Goal: Task Accomplishment & Management: Complete application form

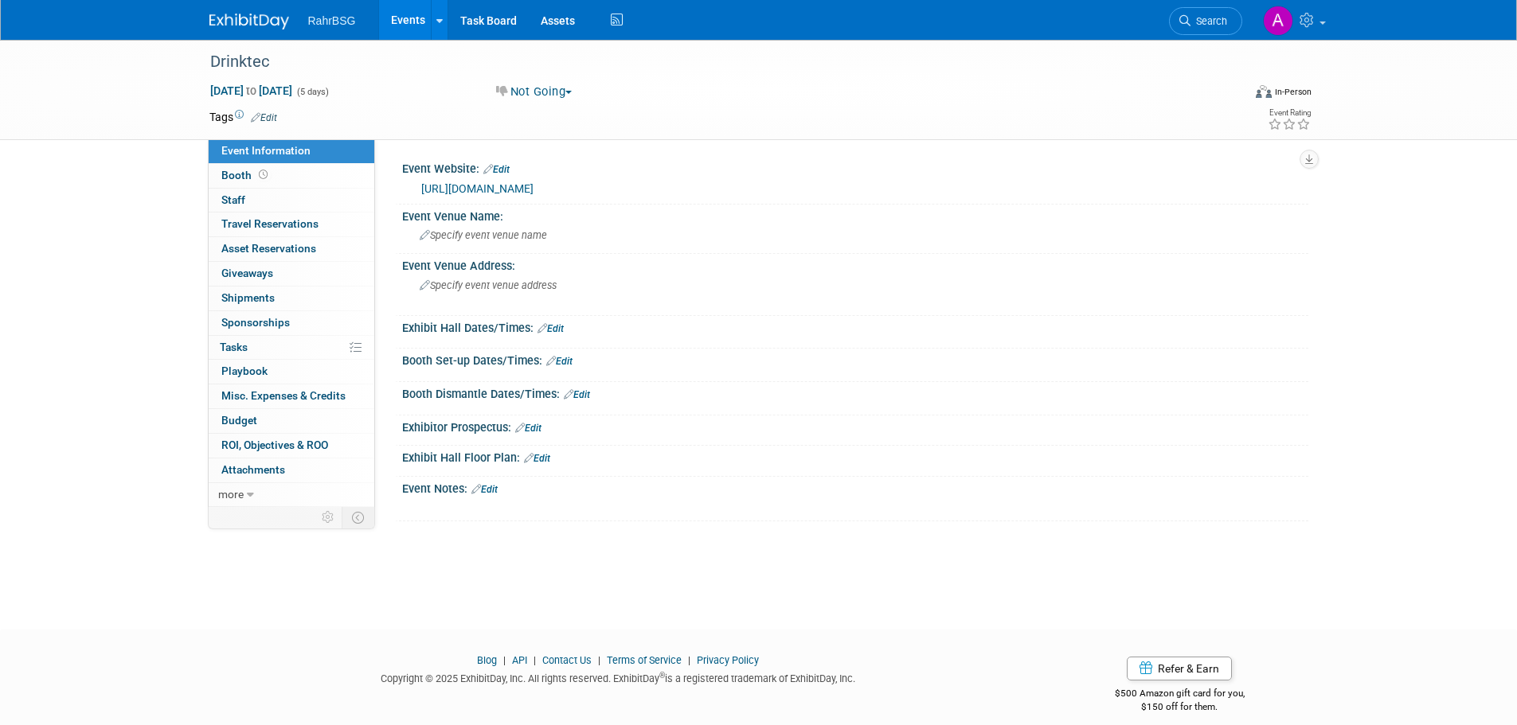
click at [233, 17] on img at bounding box center [249, 22] width 80 height 16
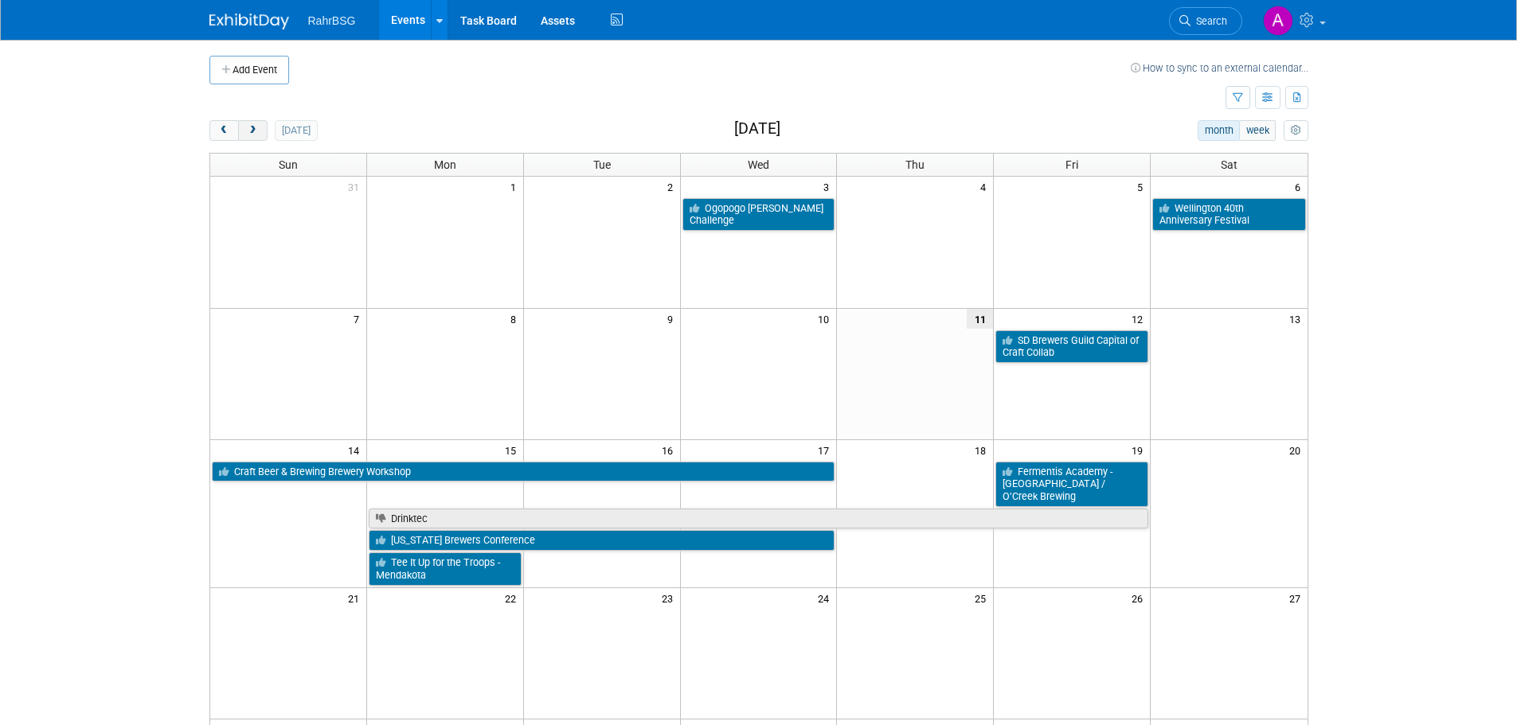
click at [260, 131] on button "next" at bounding box center [252, 130] width 29 height 21
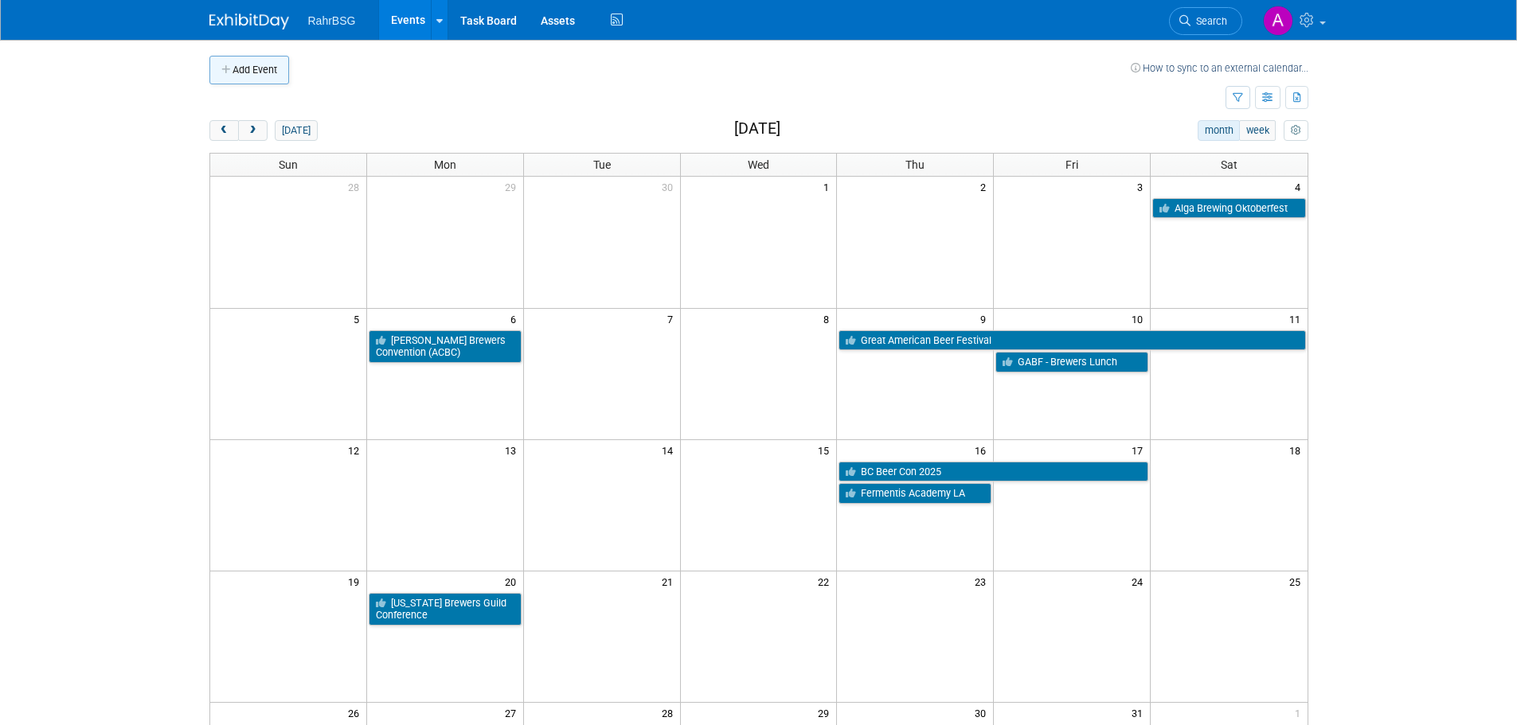
click at [259, 79] on button "Add Event" at bounding box center [249, 70] width 80 height 29
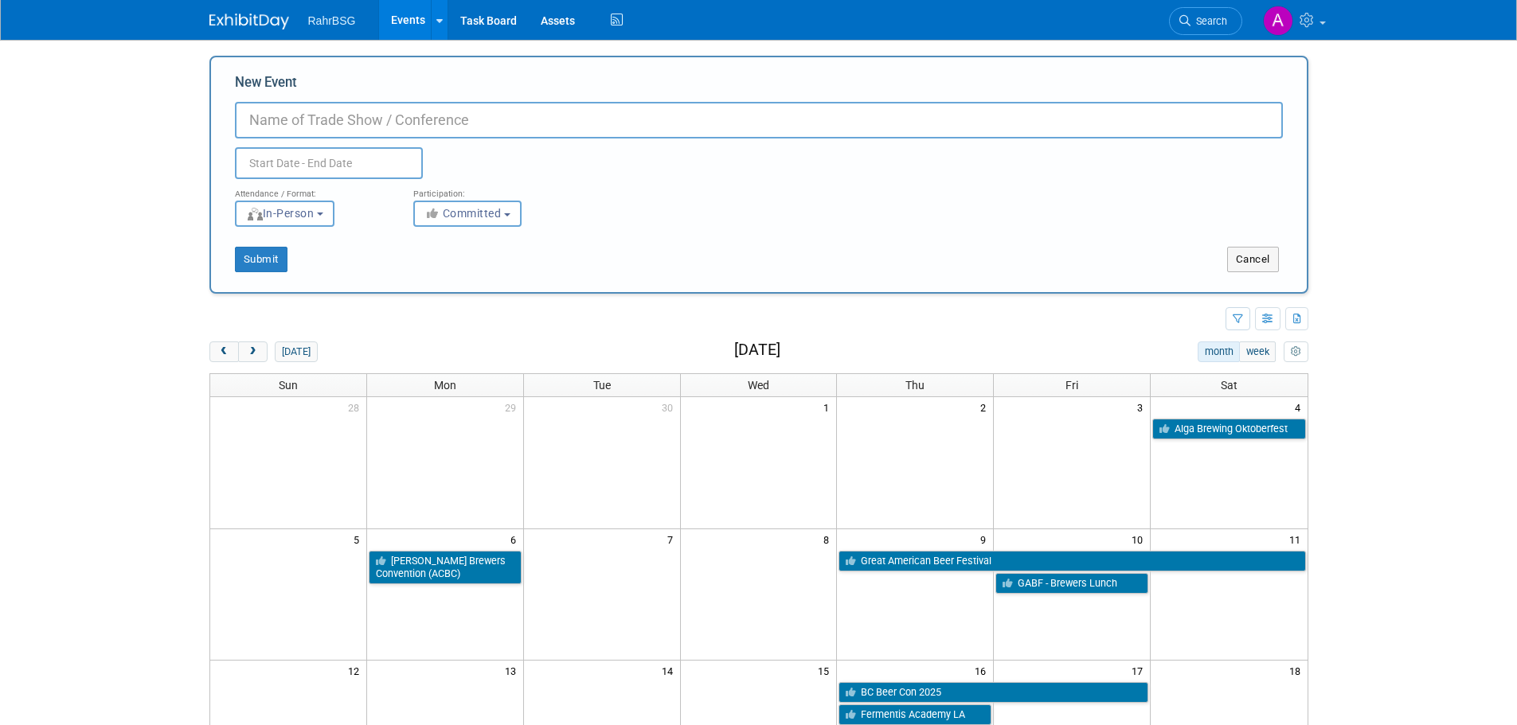
type input "u"
type input "Taste Gud Fest: Humble Sea Brewing"
click at [278, 167] on input "text" at bounding box center [329, 163] width 188 height 32
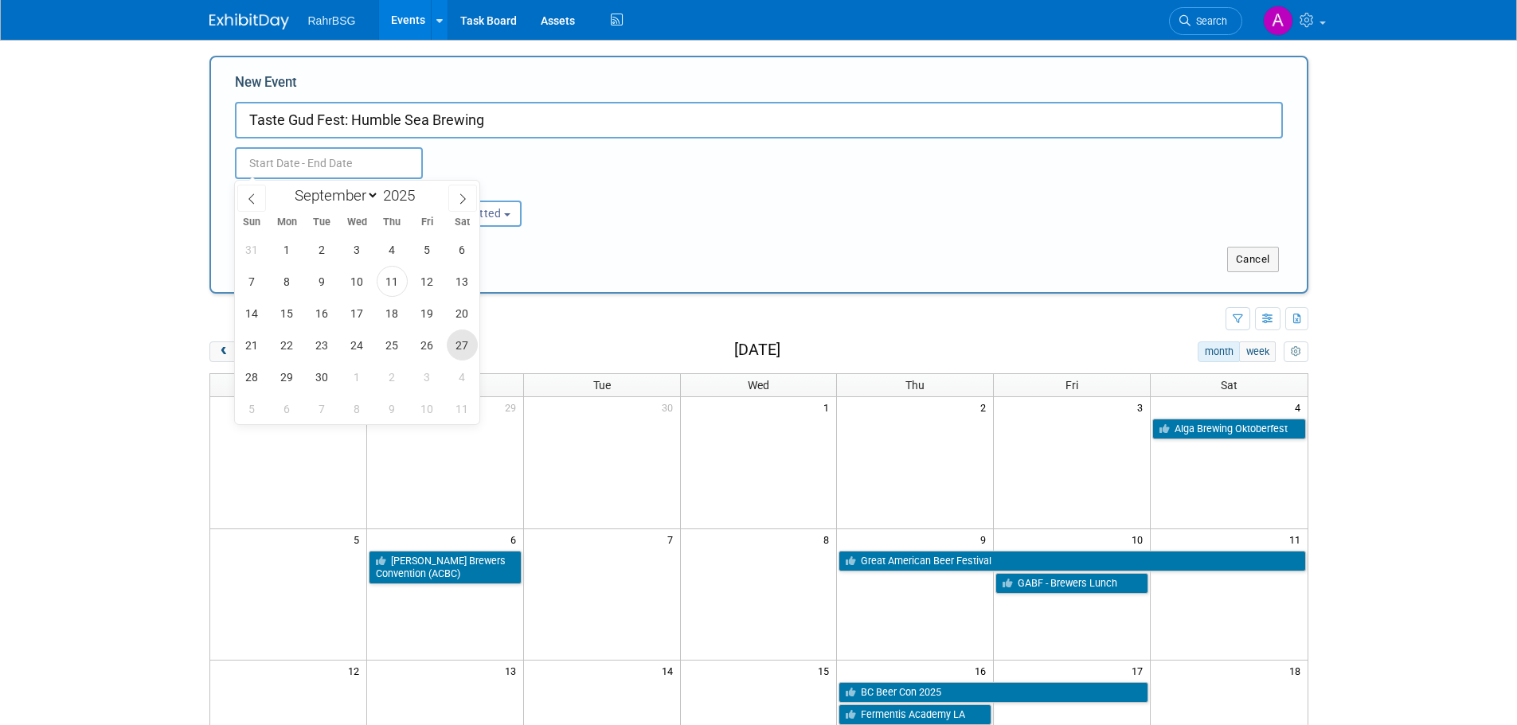
click at [461, 345] on span "27" at bounding box center [462, 345] width 31 height 31
type input "Sep 27, 2025 to Sep 27, 2025"
click at [628, 207] on div "Attendance / Format: <img src="https://www.exhibitday.com/Images/Format-InPerso…" at bounding box center [759, 203] width 1072 height 48
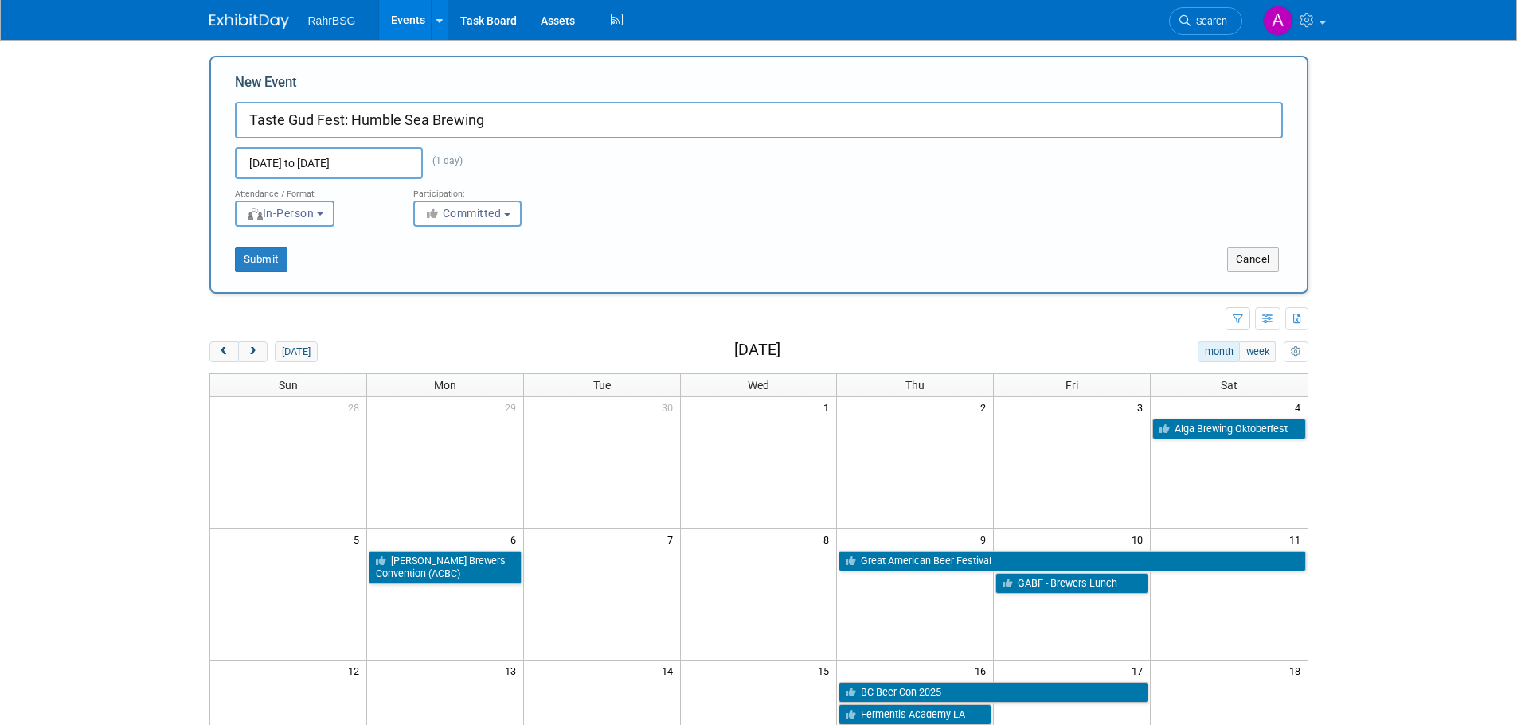
click at [291, 219] on span "In-Person" at bounding box center [280, 213] width 68 height 13
click at [450, 255] on div "Submit" at bounding box center [439, 259] width 456 height 25
click at [259, 262] on button "Submit" at bounding box center [261, 259] width 53 height 25
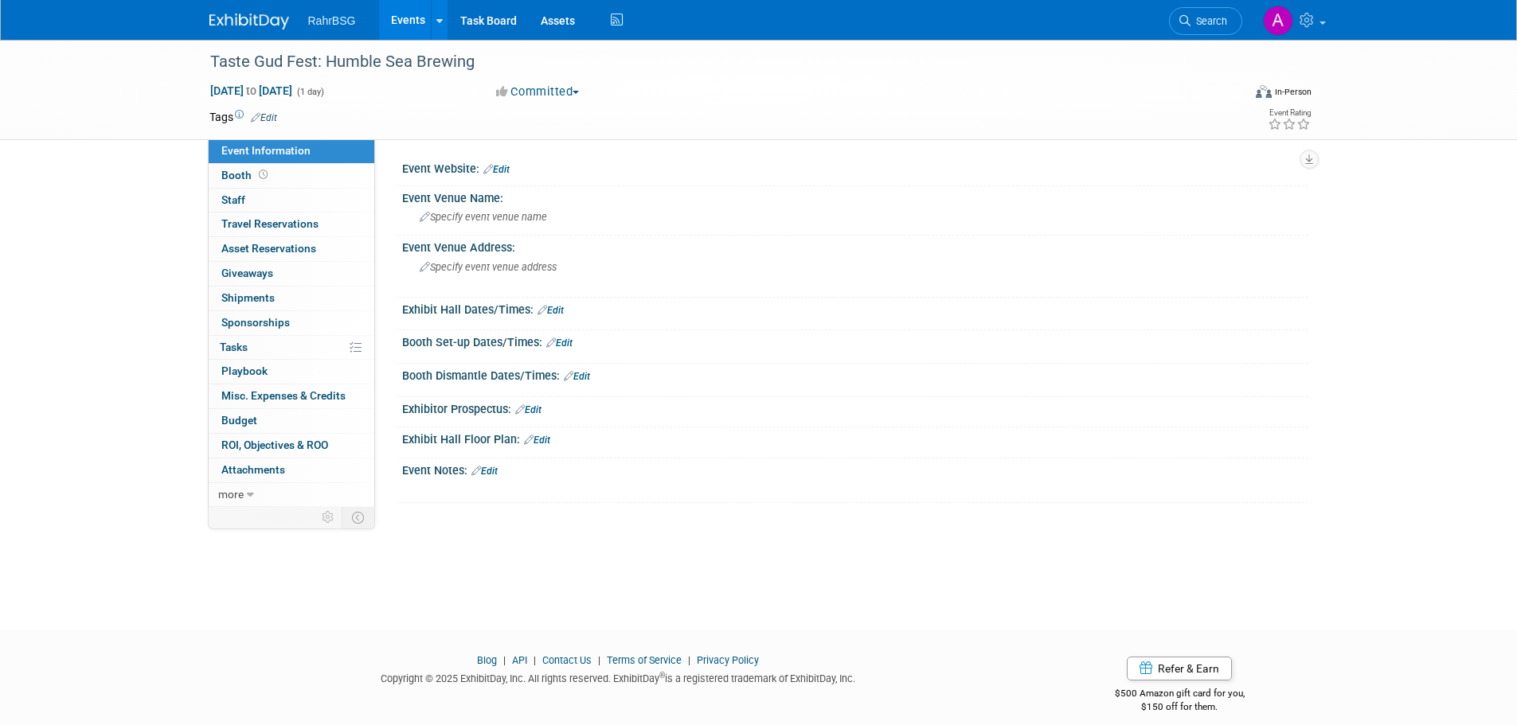
click at [244, 22] on img at bounding box center [249, 22] width 80 height 16
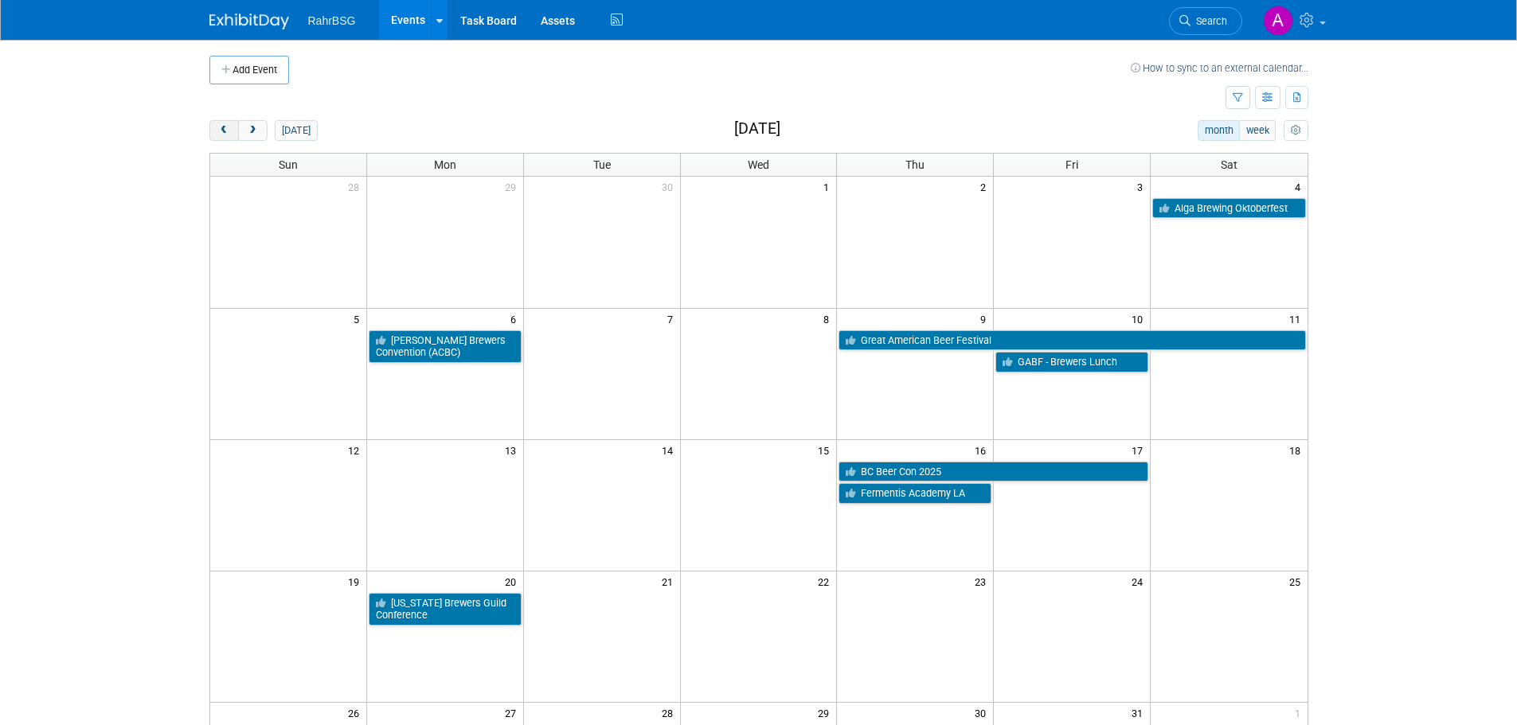
click at [226, 134] on span "prev" at bounding box center [224, 131] width 12 height 10
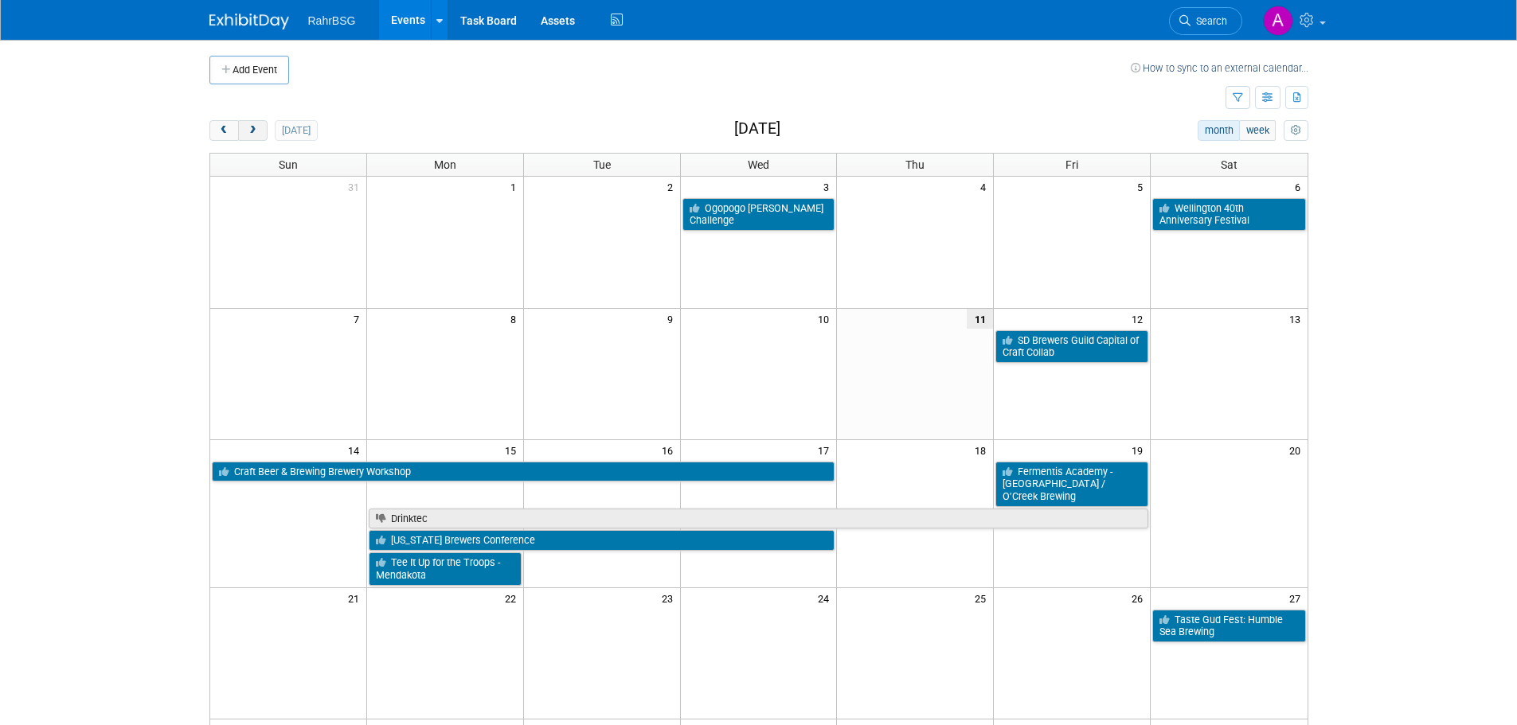
click at [243, 129] on button "next" at bounding box center [252, 130] width 29 height 21
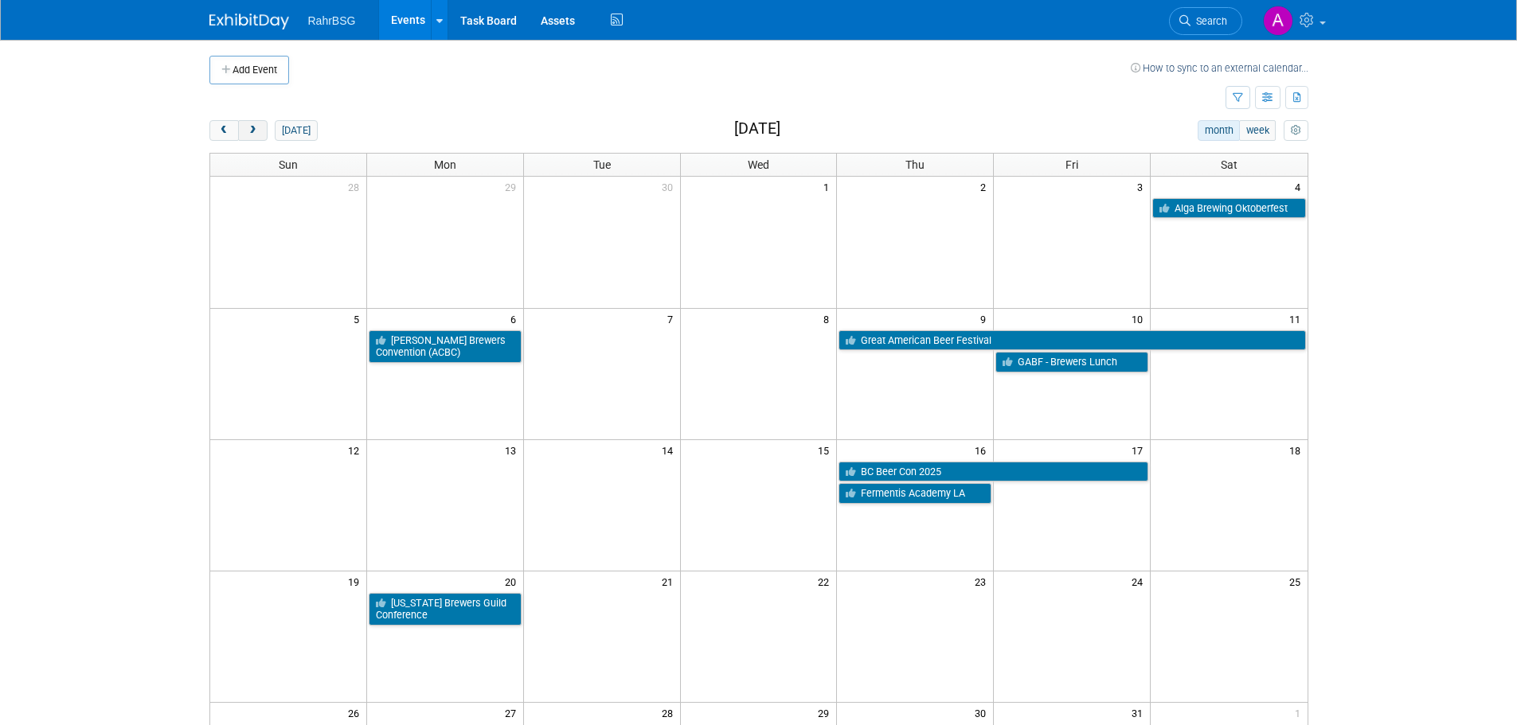
click at [252, 127] on span "next" at bounding box center [253, 131] width 12 height 10
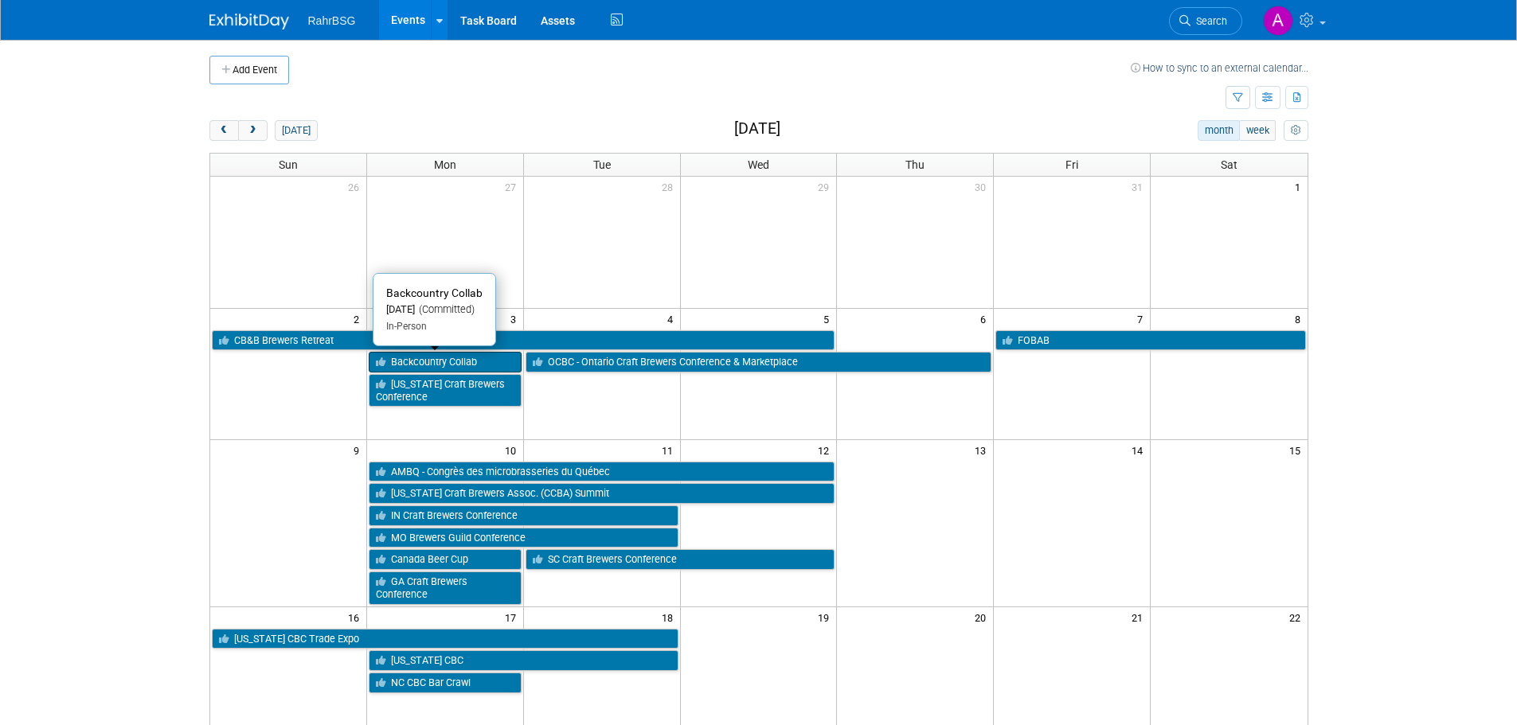
click at [460, 362] on link "Backcountry Collab" at bounding box center [445, 362] width 153 height 21
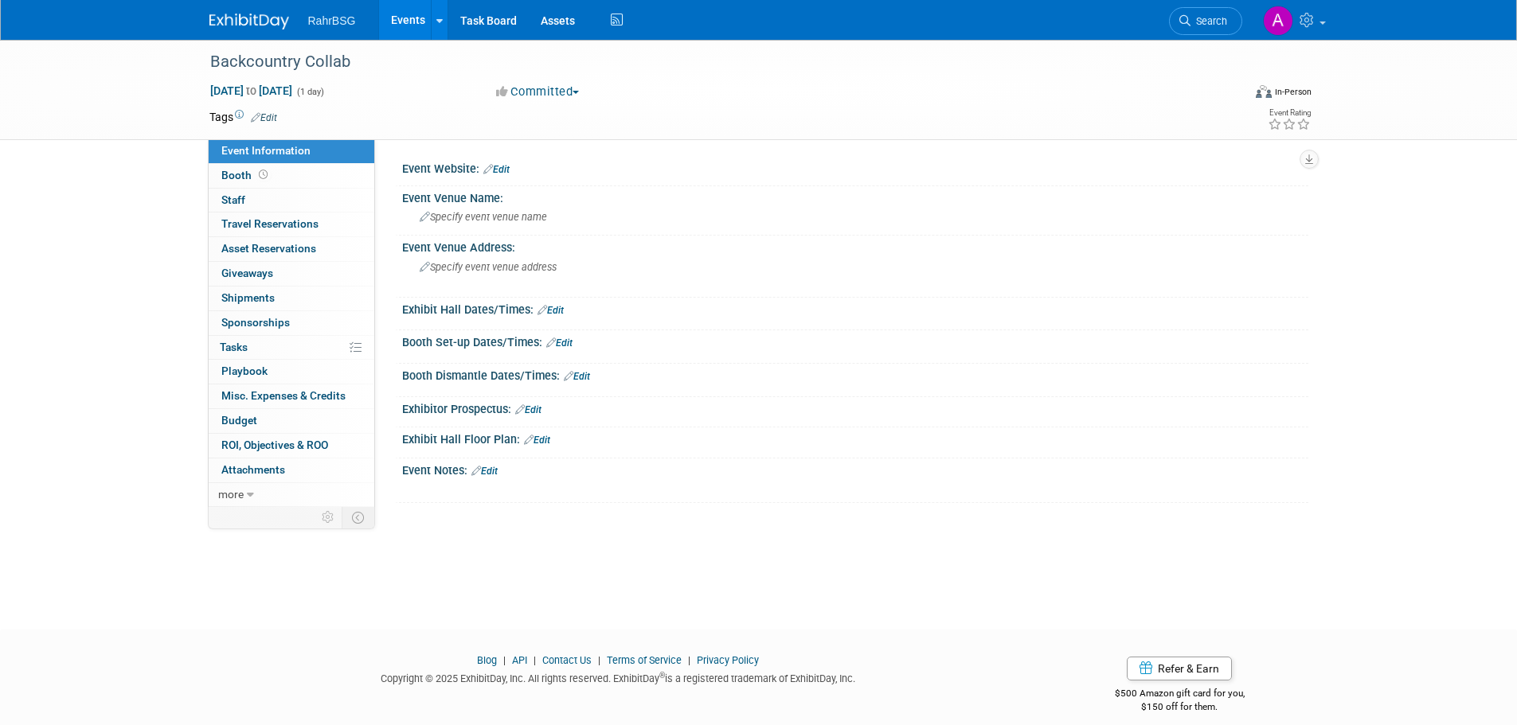
click at [260, 22] on img at bounding box center [249, 22] width 80 height 16
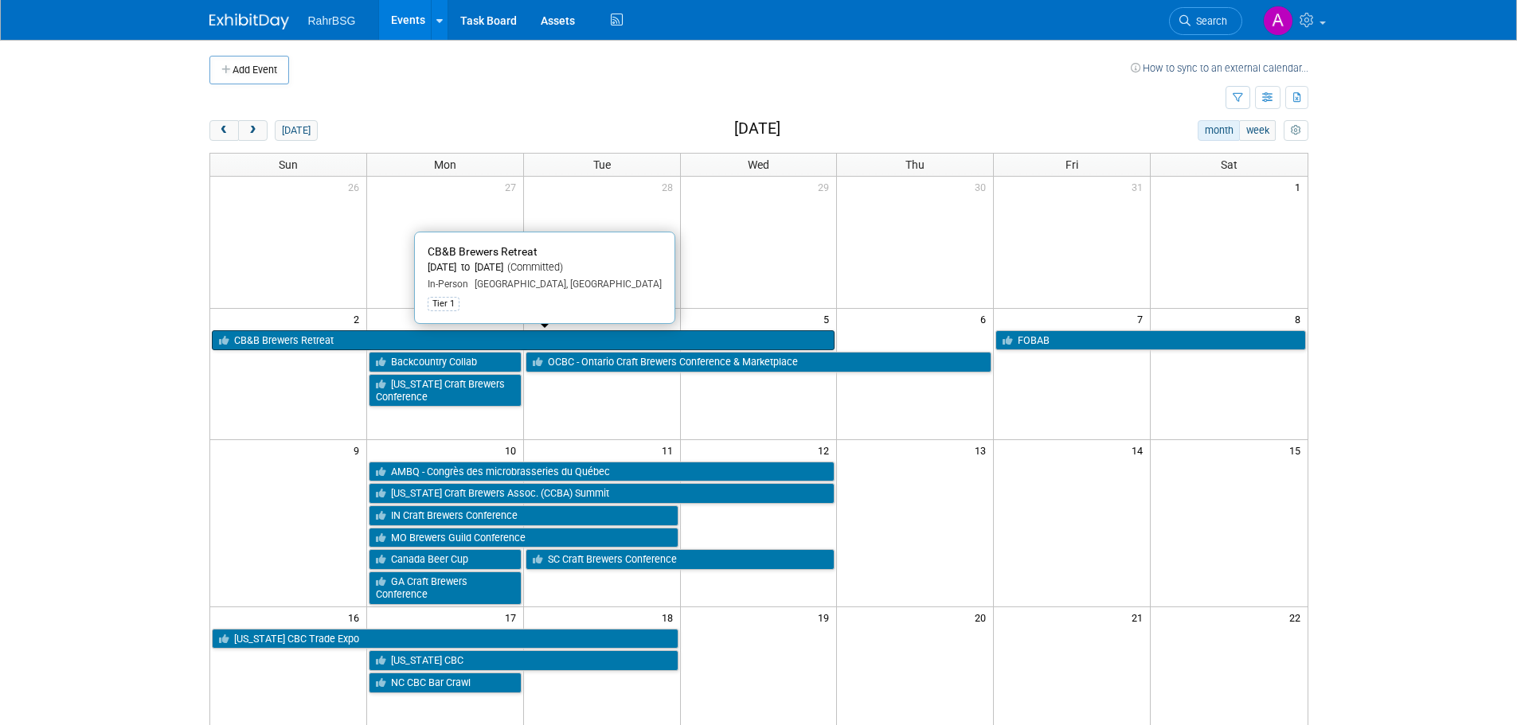
click at [287, 342] on link "CB&B Brewers Retreat" at bounding box center [524, 340] width 624 height 21
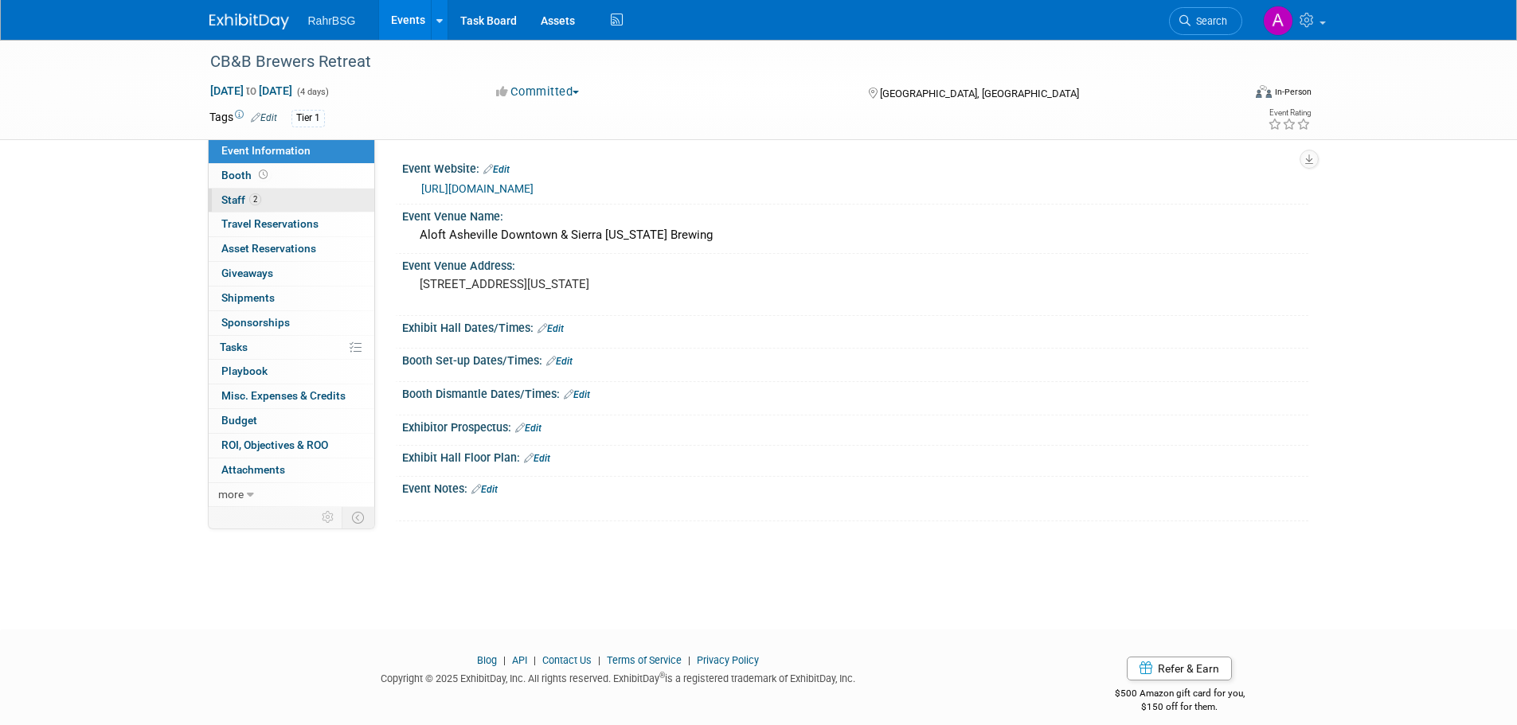
click at [268, 196] on link "2 Staff 2" at bounding box center [292, 201] width 166 height 24
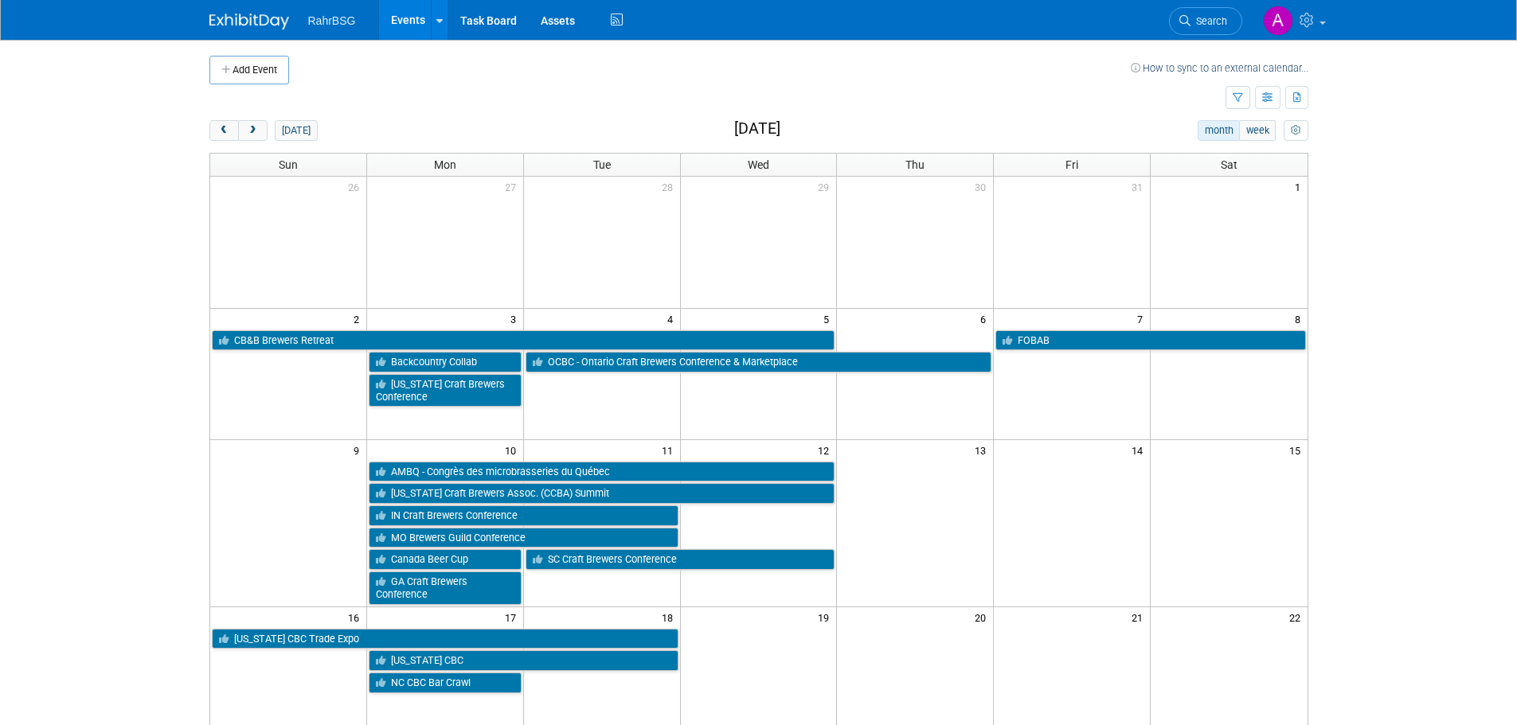
click at [179, 381] on body "RahrBSG Events Add Event Bulk Upload Events Shareable Event Boards Recently Vie…" at bounding box center [758, 362] width 1517 height 725
click at [249, 131] on span "next" at bounding box center [253, 131] width 12 height 10
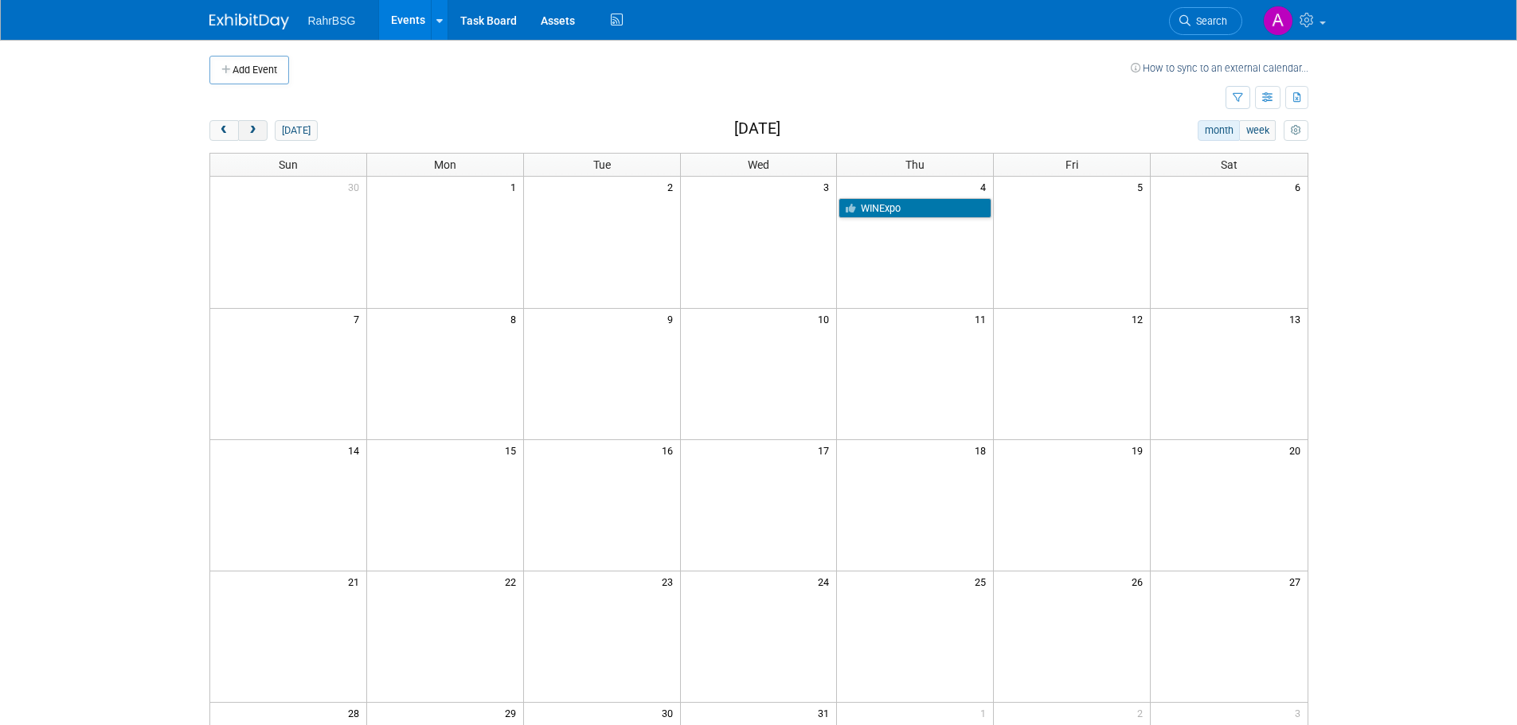
click at [249, 126] on span "next" at bounding box center [253, 131] width 12 height 10
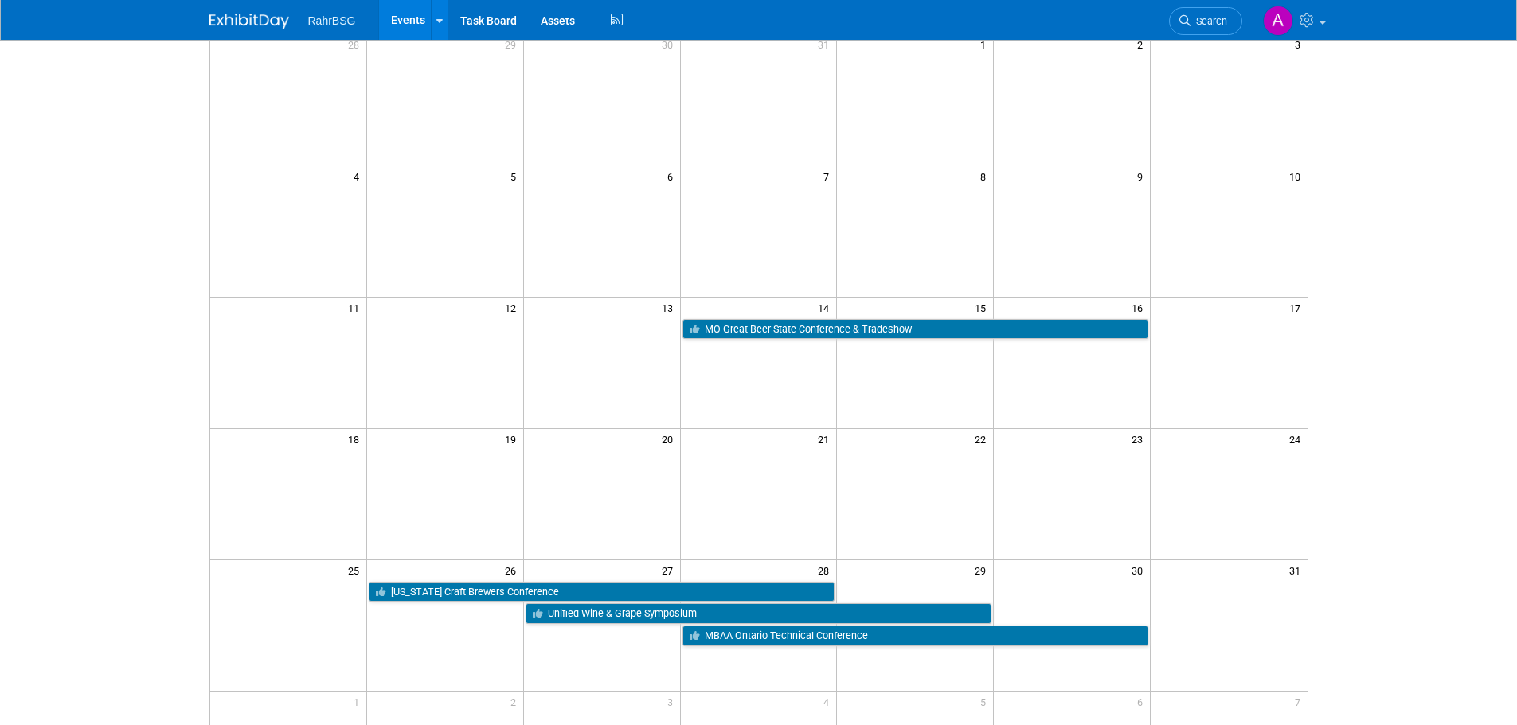
scroll to position [319, 0]
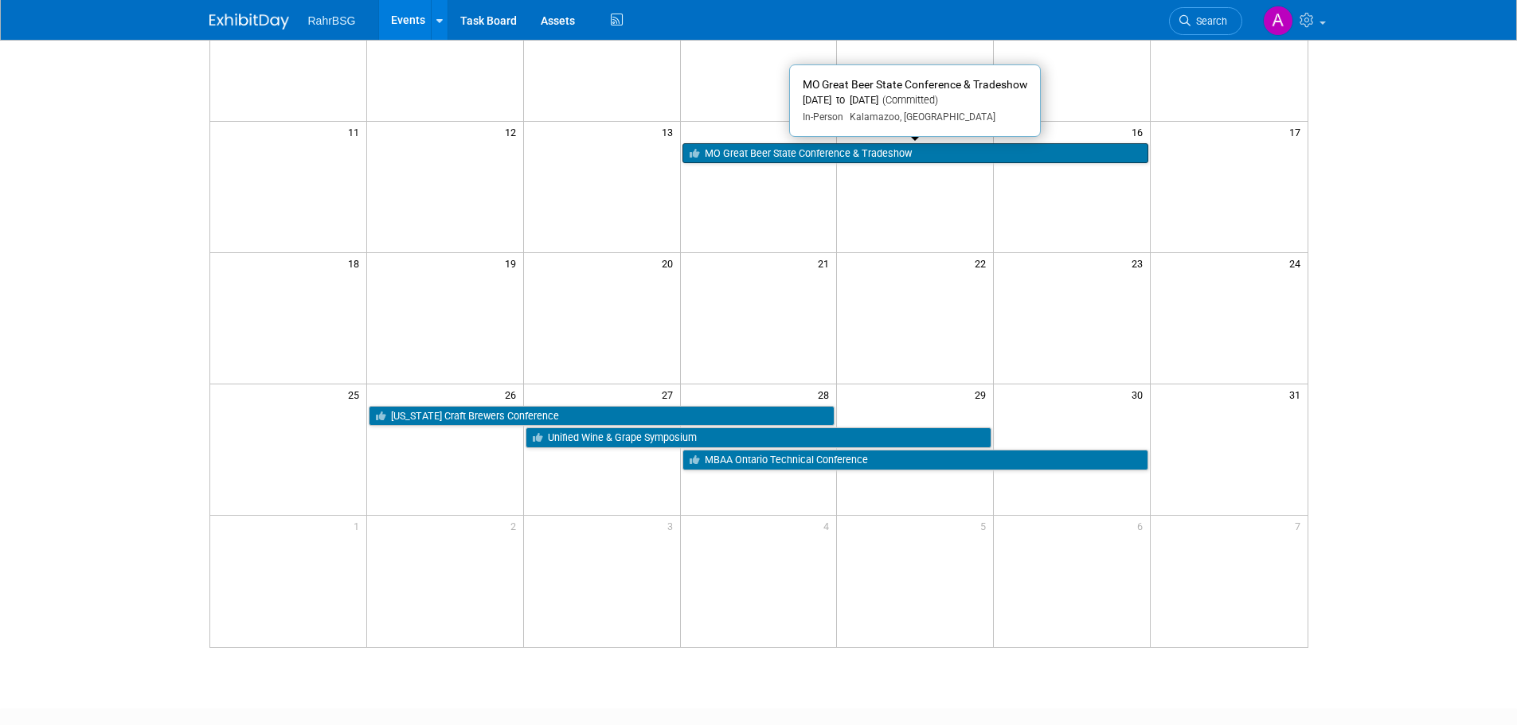
click at [750, 153] on link "MO Great Beer State Conference & Tradeshow" at bounding box center [915, 153] width 467 height 21
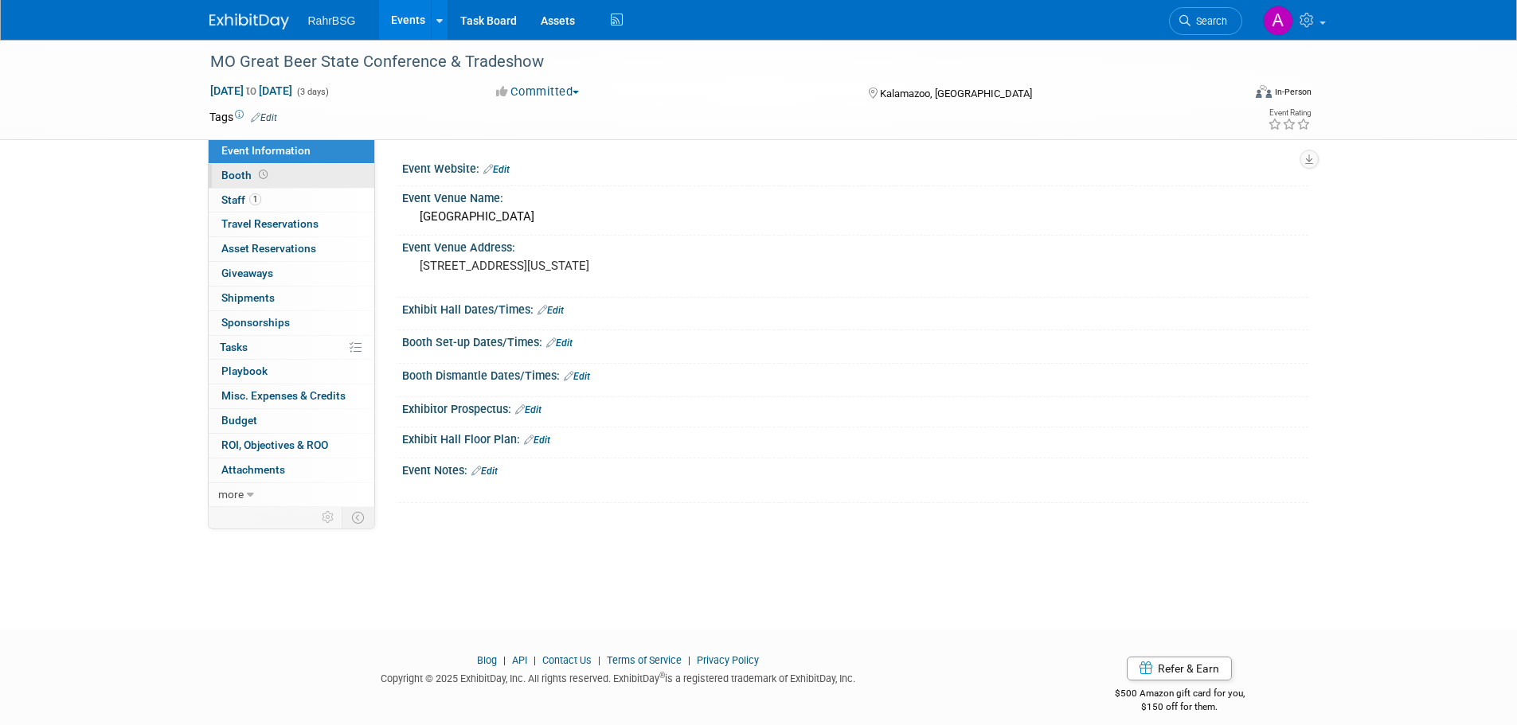
click at [272, 182] on link "Booth" at bounding box center [292, 176] width 166 height 24
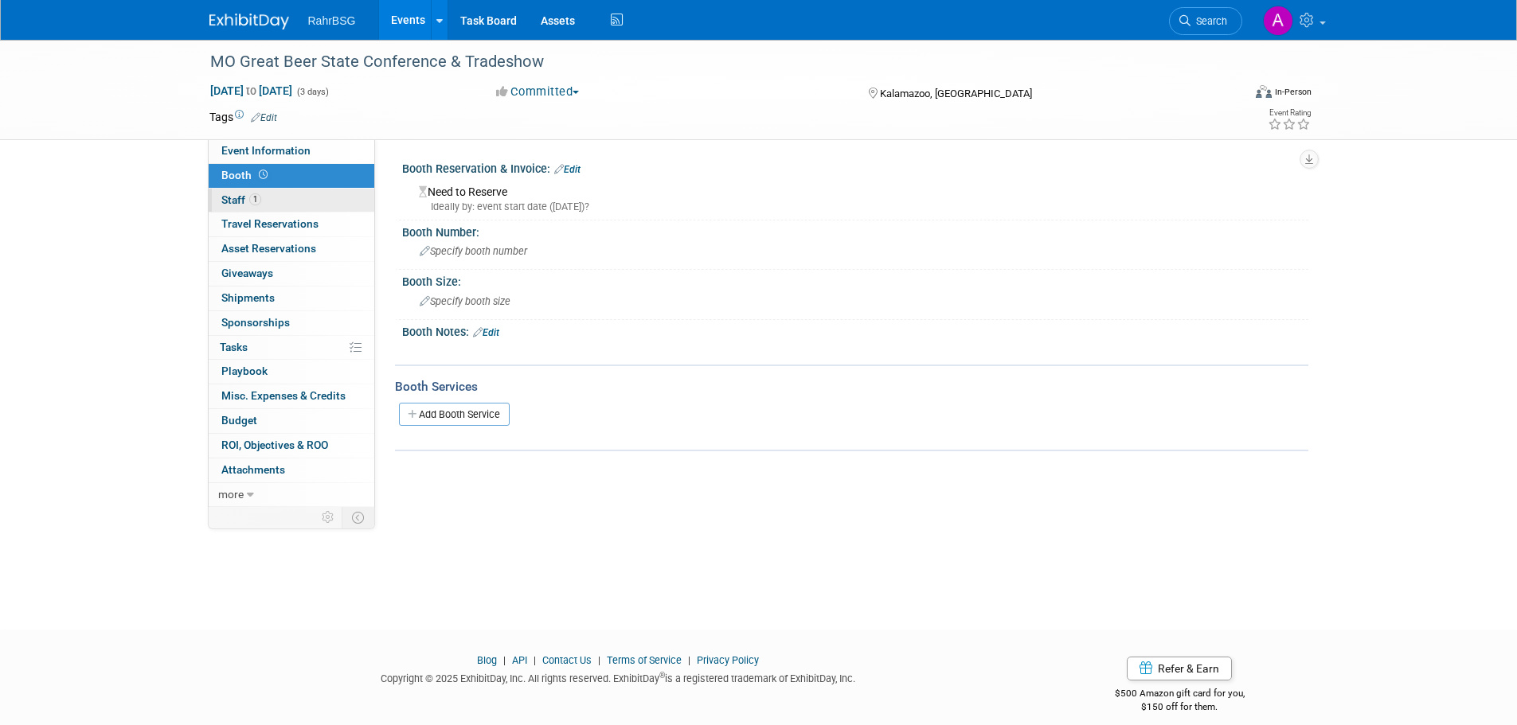
click at [271, 199] on link "1 Staff 1" at bounding box center [292, 201] width 166 height 24
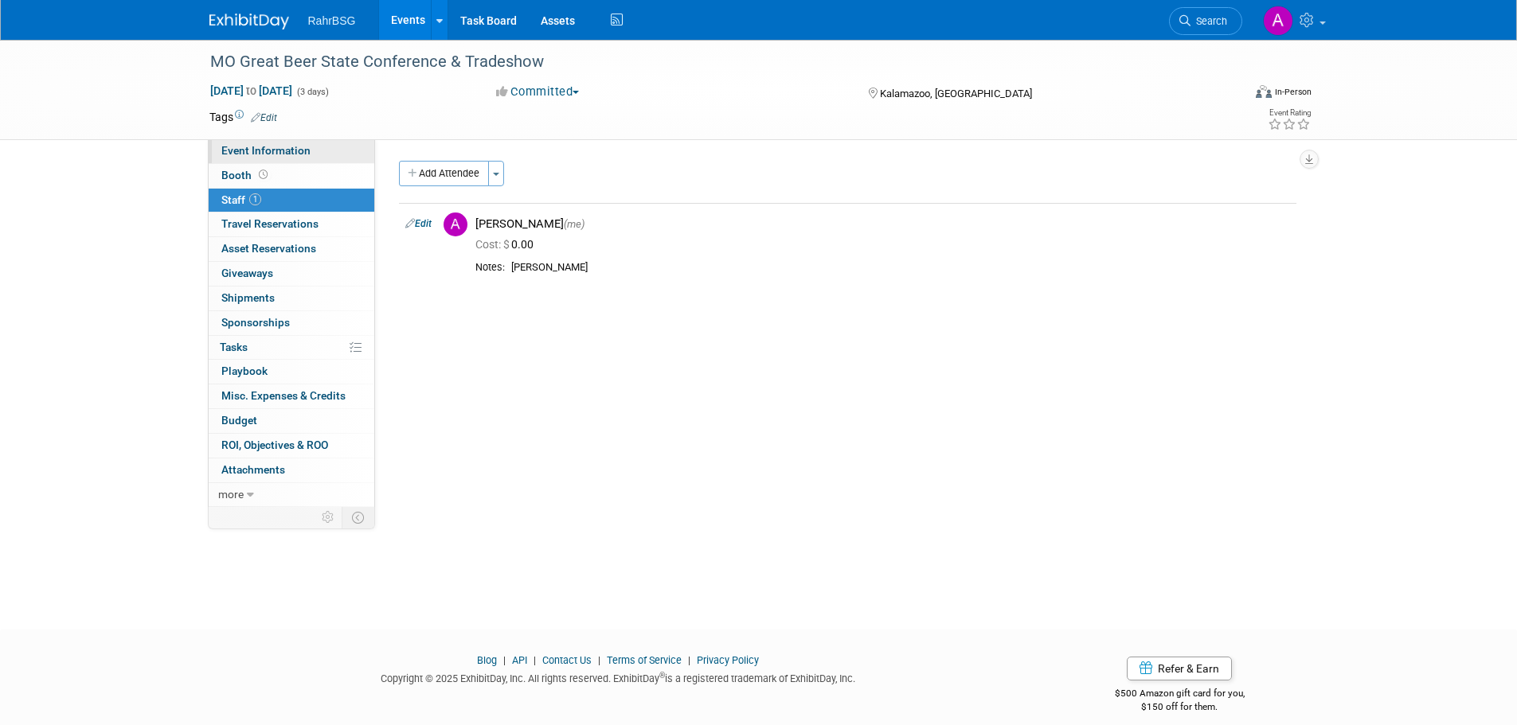
click at [262, 155] on span "Event Information" at bounding box center [265, 150] width 89 height 13
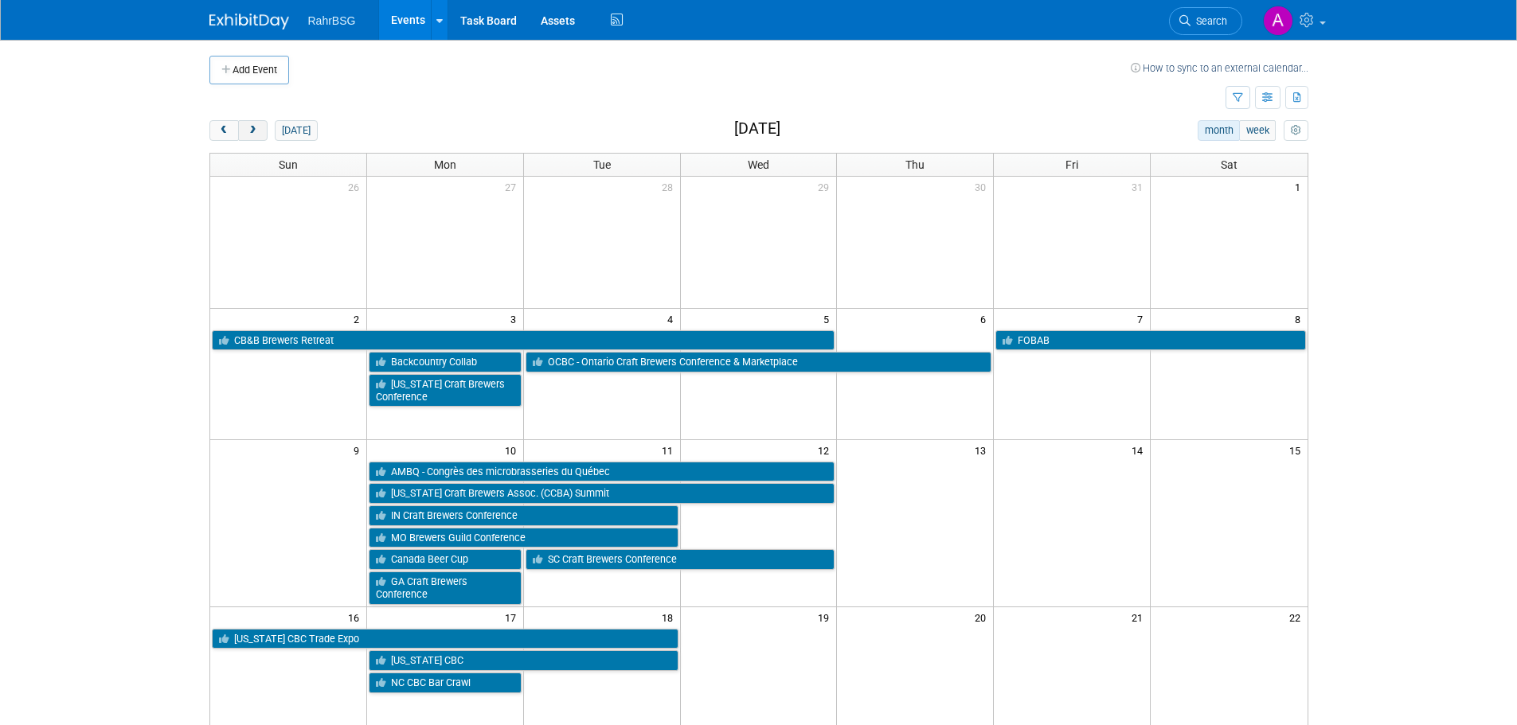
click at [260, 137] on button "next" at bounding box center [252, 130] width 29 height 21
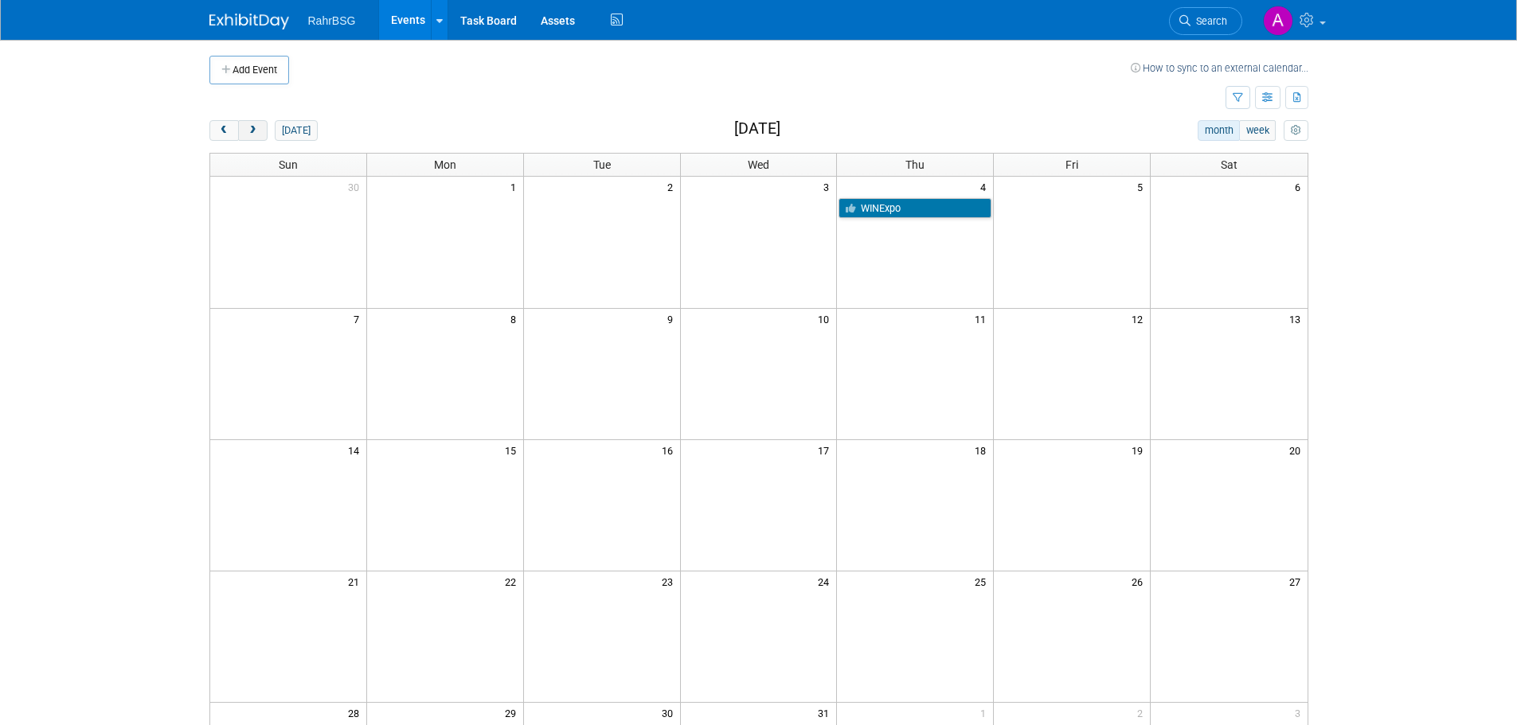
click at [254, 131] on span "next" at bounding box center [253, 131] width 12 height 10
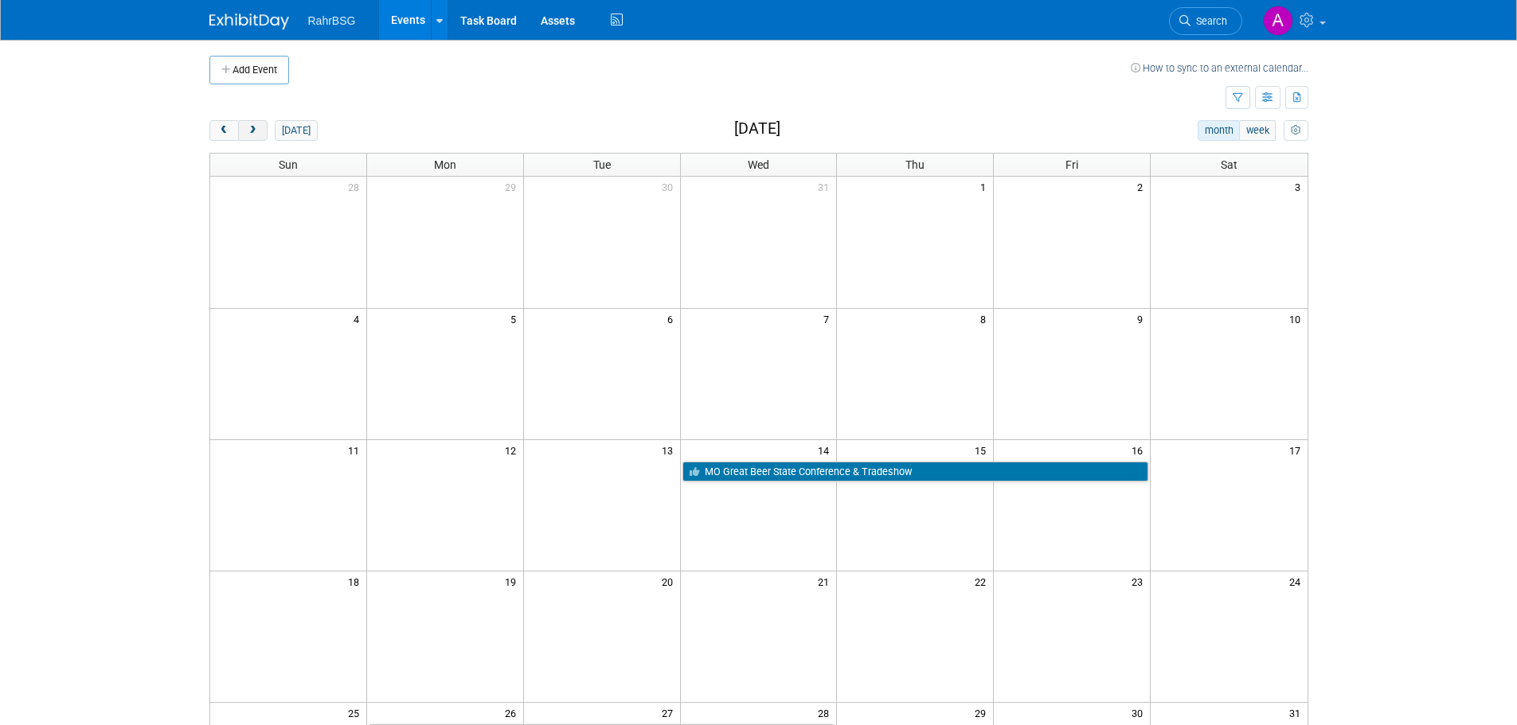
click at [256, 127] on span "next" at bounding box center [253, 131] width 12 height 10
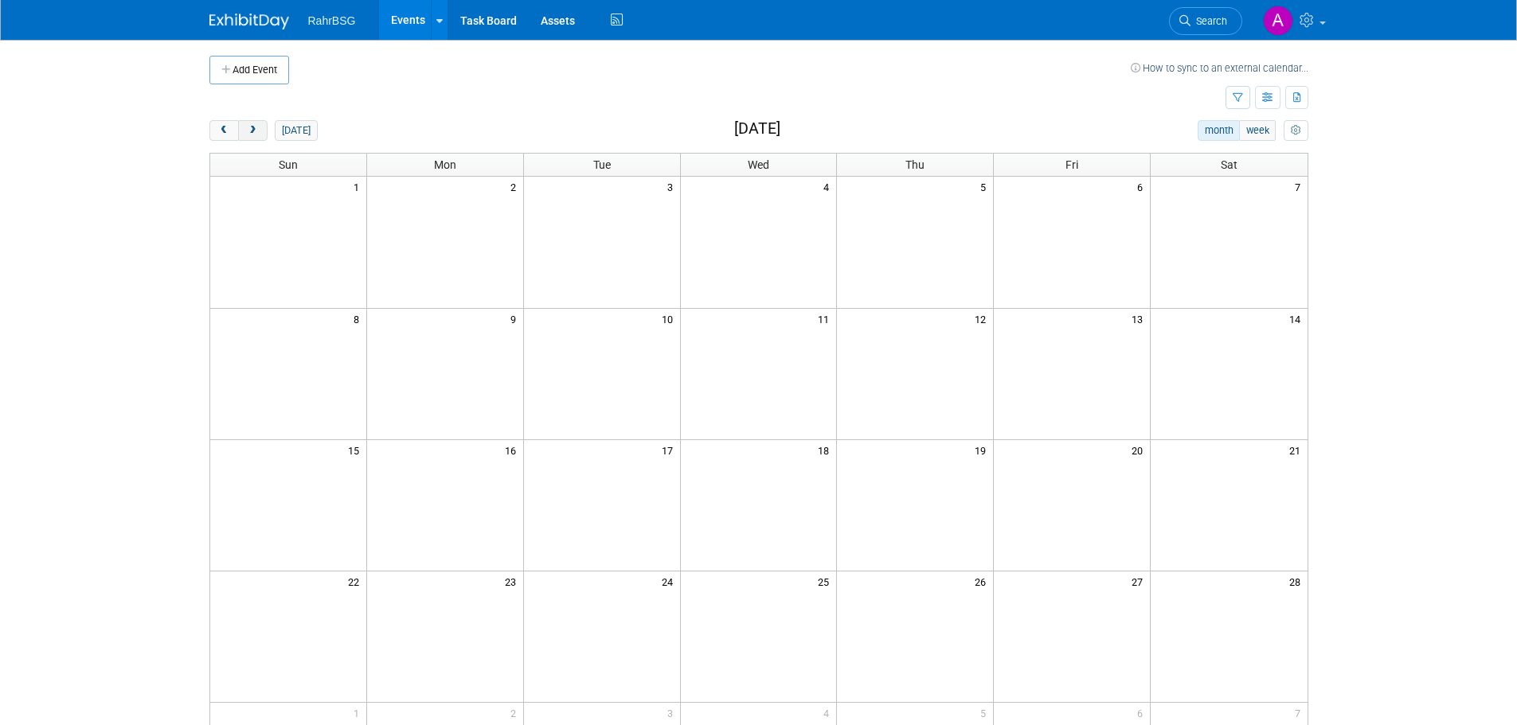
click at [248, 128] on span "next" at bounding box center [253, 131] width 12 height 10
click at [252, 130] on span "next" at bounding box center [253, 131] width 12 height 10
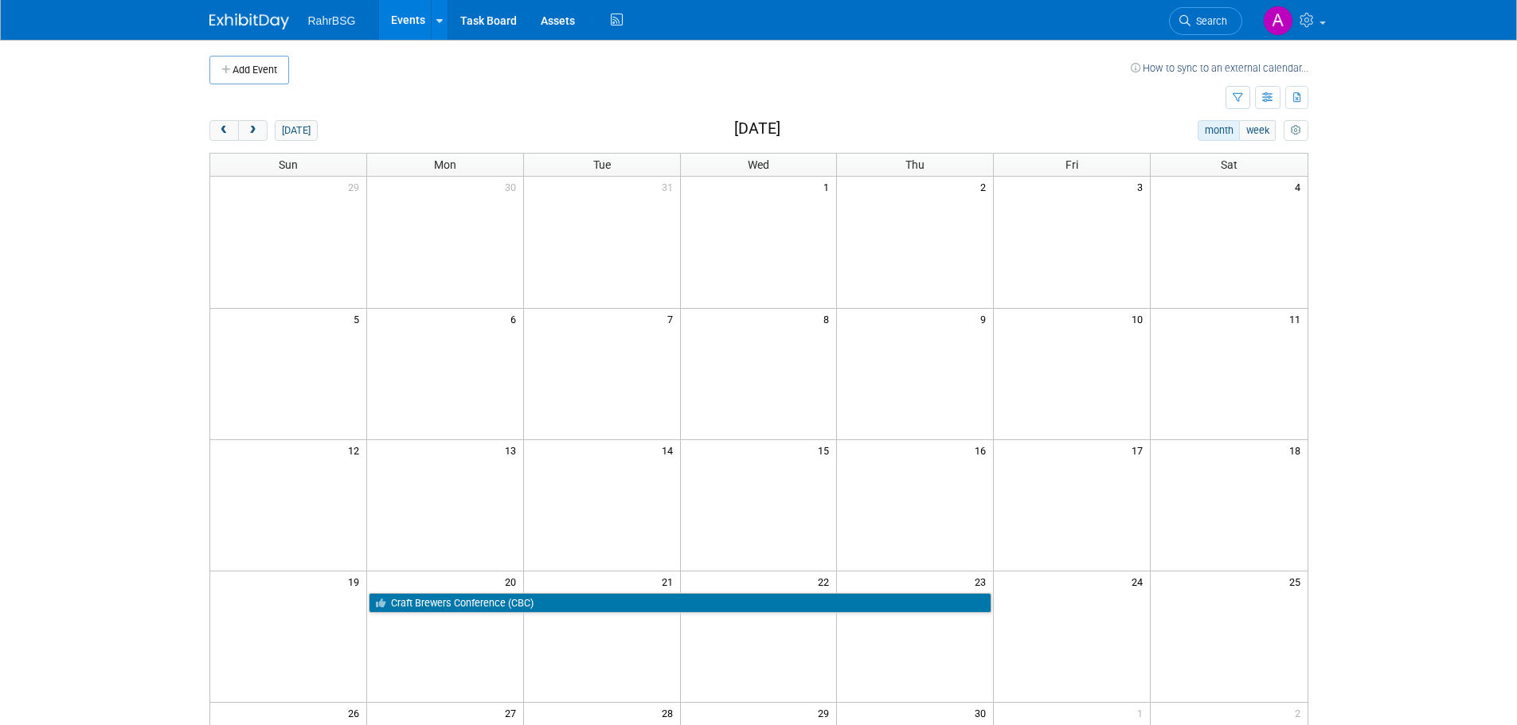
click at [133, 166] on body "RahrBSG Events Add Event Bulk Upload Events Shareable Event Boards Recently Vie…" at bounding box center [758, 362] width 1517 height 725
